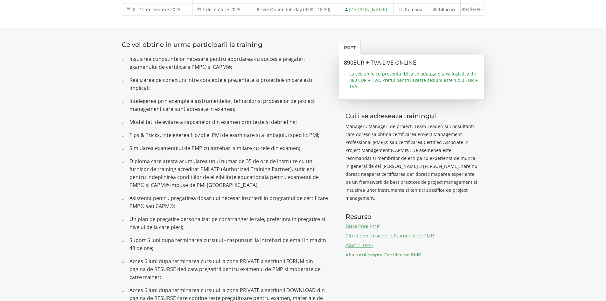
scroll to position [413, 0]
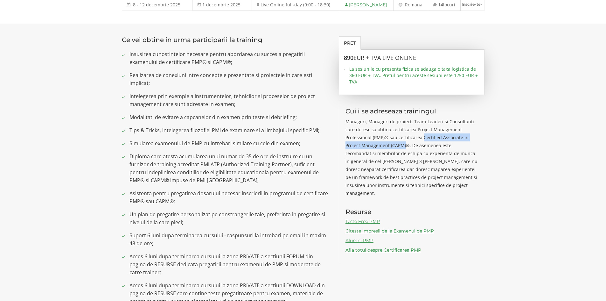
drag, startPoint x: 422, startPoint y: 137, endPoint x: 405, endPoint y: 145, distance: 18.9
click at [405, 145] on p "Manageri, Manageri de proiect, Team-Leaderi si Consultanti care doresc sa obtin…" at bounding box center [411, 157] width 133 height 80
copy p "Certified Associate in Project Management (CAPM)"
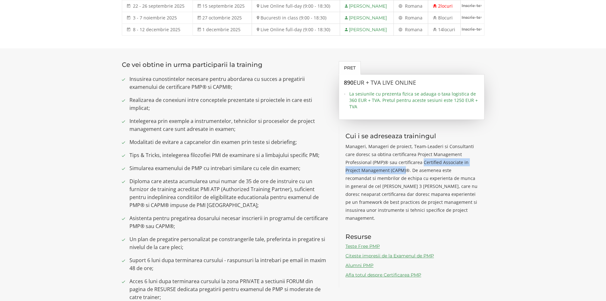
scroll to position [477, 0]
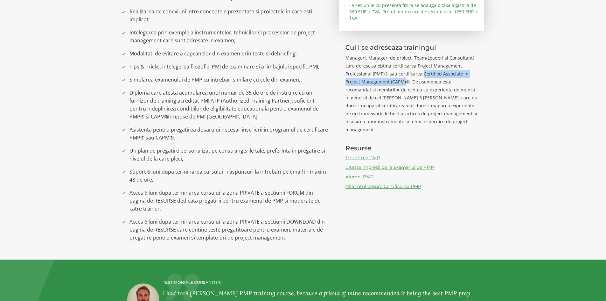
click at [358, 183] on link "Afla totul despre Certificarea PMP" at bounding box center [383, 186] width 76 height 6
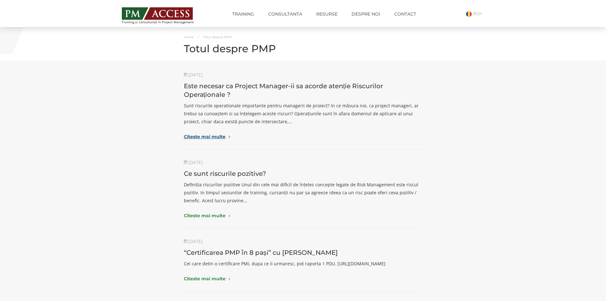
click at [194, 135] on link "Citeste mai multe" at bounding box center [303, 136] width 239 height 6
